Goal: Find specific page/section

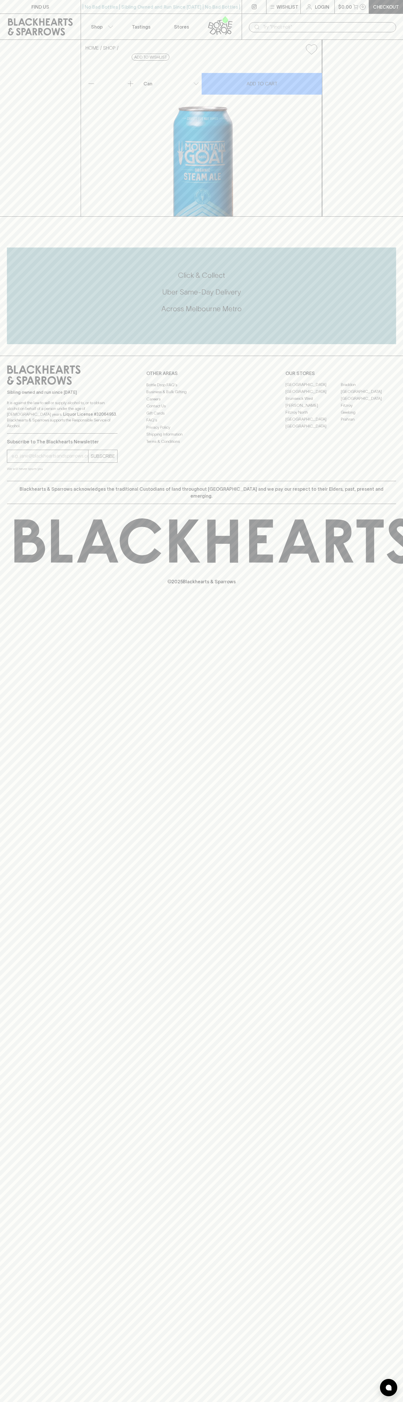
click at [385, 377] on p "OUR STORES" at bounding box center [341, 373] width 111 height 7
click at [154, 1401] on html "FIND US | No Bad Bottles | Sibling Owned and Run Since [DATE] | No Bad Bottles …" at bounding box center [201, 701] width 403 height 1402
click at [8, 1370] on div "FIND US | No Bad Bottles | Sibling Owned and Run Since [DATE] | No Bad Bottles …" at bounding box center [201, 701] width 403 height 1402
